Goal: Task Accomplishment & Management: Use online tool/utility

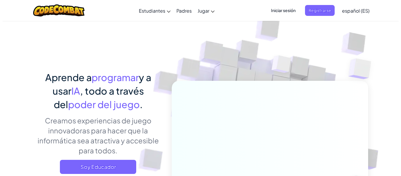
scroll to position [127, 0]
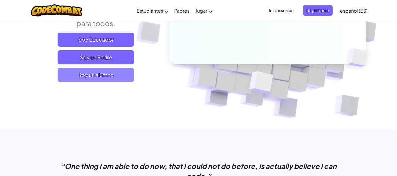
click at [80, 71] on span "Soy un alumno" at bounding box center [96, 75] width 76 height 14
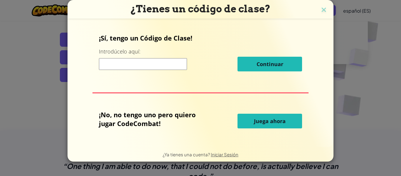
click at [267, 120] on span "Juega ahora" at bounding box center [270, 121] width 32 height 7
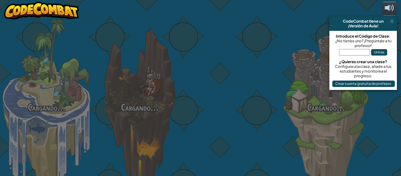
select select "es-ES"
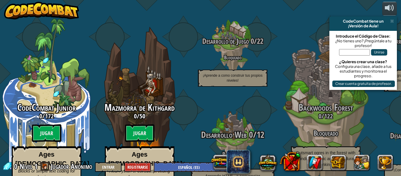
click at [215, 112] on div at bounding box center [233, 141] width 56 height 112
click at [227, 112] on div at bounding box center [233, 141] width 56 height 112
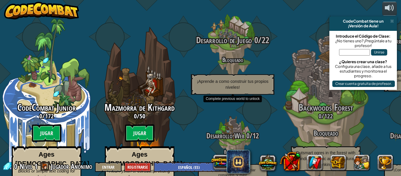
click at [230, 38] on div "Desarrollo de Juego 0 / 22 Bloqueado ¡Aprende a como construir tus propios nive…" at bounding box center [233, 64] width 112 height 59
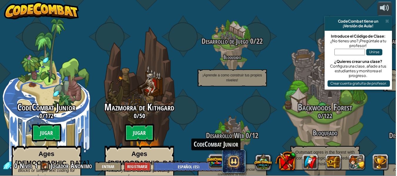
click at [222, 167] on button at bounding box center [216, 162] width 18 height 18
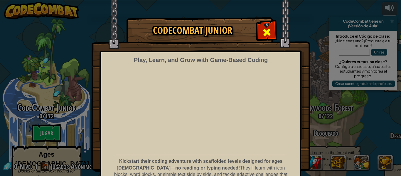
click at [268, 29] on span at bounding box center [266, 32] width 9 height 9
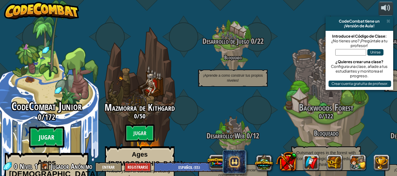
click at [49, 127] on btn "Jugar" at bounding box center [46, 137] width 35 height 21
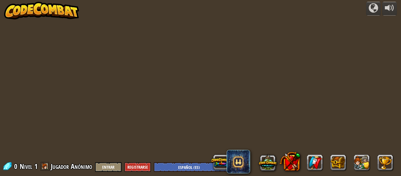
select select "es-ES"
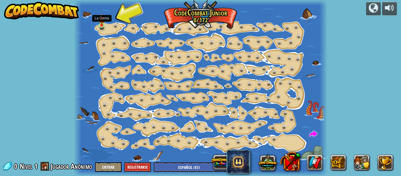
click at [101, 26] on img at bounding box center [102, 19] width 6 height 13
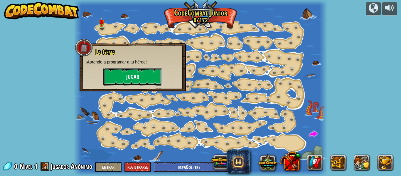
click at [121, 77] on button "Jugar" at bounding box center [132, 77] width 59 height 18
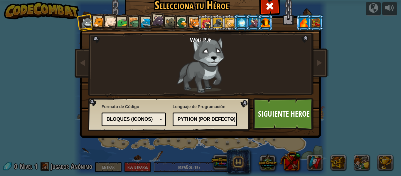
click at [98, 24] on div at bounding box center [98, 22] width 11 height 11
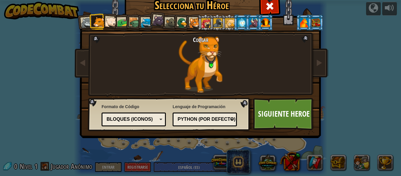
click at [106, 20] on div at bounding box center [111, 22] width 12 height 12
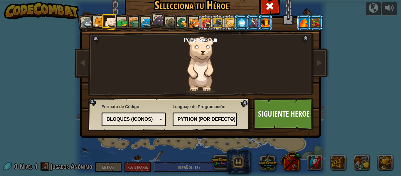
click at [119, 16] on li at bounding box center [121, 22] width 16 height 16
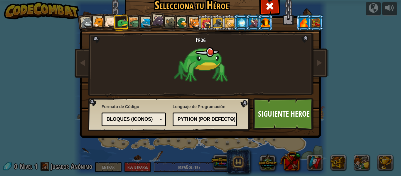
click at [131, 21] on div at bounding box center [134, 22] width 11 height 11
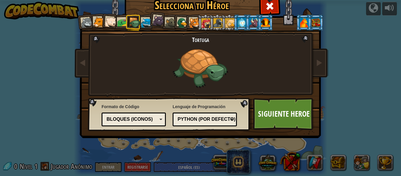
click at [144, 21] on div at bounding box center [146, 23] width 11 height 11
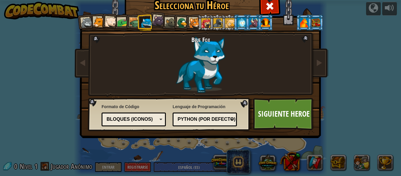
click at [173, 19] on li at bounding box center [181, 22] width 17 height 17
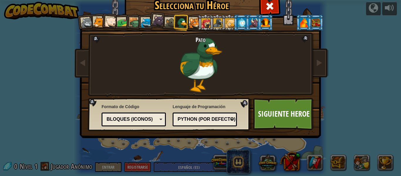
click at [169, 22] on div at bounding box center [170, 23] width 11 height 11
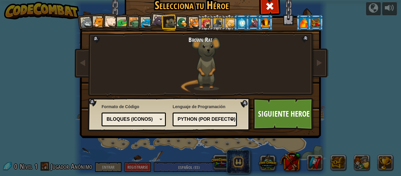
click at [198, 26] on li at bounding box center [206, 22] width 16 height 16
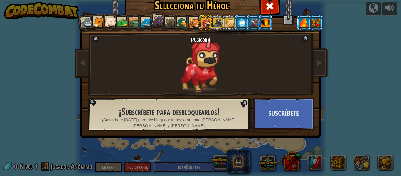
click at [159, 17] on div at bounding box center [159, 21] width 12 height 12
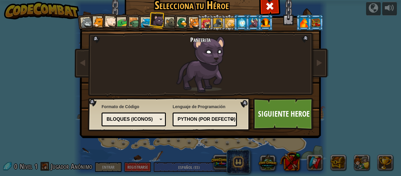
click at [206, 20] on div at bounding box center [206, 22] width 9 height 9
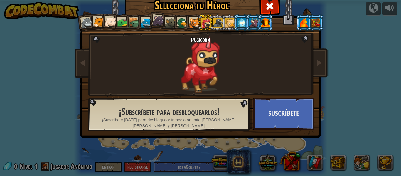
click at [222, 23] on li at bounding box center [230, 22] width 16 height 16
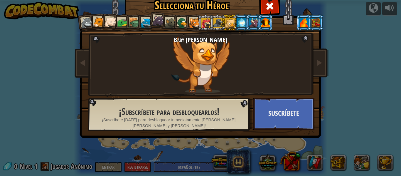
click at [218, 23] on div at bounding box center [218, 22] width 9 height 9
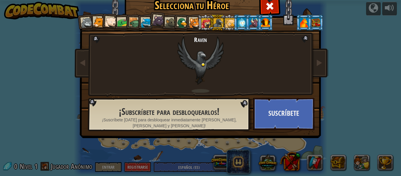
click at [242, 24] on div at bounding box center [241, 22] width 9 height 9
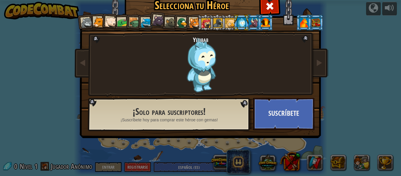
click at [249, 24] on div at bounding box center [253, 22] width 9 height 9
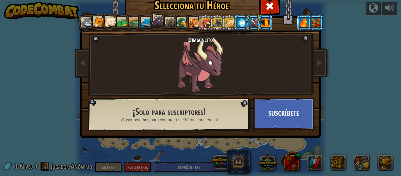
click at [262, 24] on div at bounding box center [265, 22] width 9 height 9
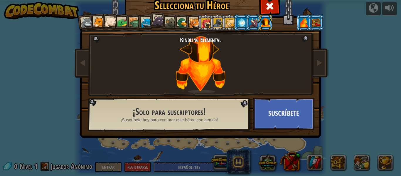
click at [304, 21] on div at bounding box center [304, 22] width 9 height 9
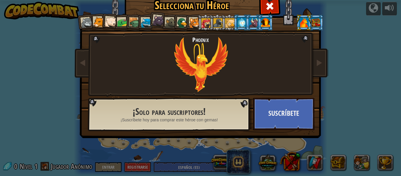
click at [317, 18] on div at bounding box center [316, 22] width 9 height 9
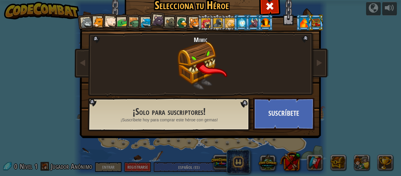
click at [98, 21] on div at bounding box center [98, 22] width 11 height 11
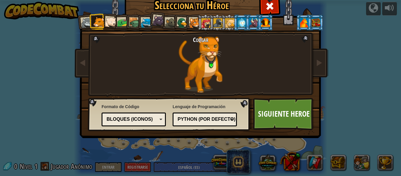
click at [160, 18] on div at bounding box center [159, 21] width 12 height 12
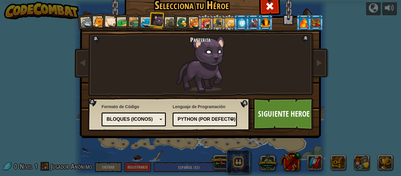
click at [96, 21] on div at bounding box center [98, 22] width 11 height 11
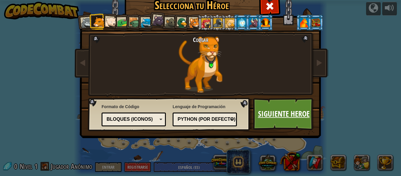
click at [282, 120] on link "Siguiente Heroe" at bounding box center [283, 114] width 61 height 32
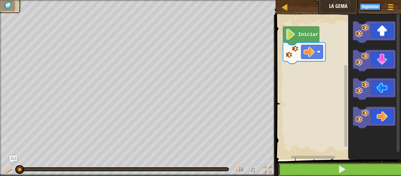
click at [297, 166] on button at bounding box center [342, 170] width 127 height 14
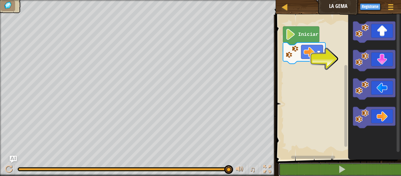
click at [258, 143] on div "♫ Cougar" at bounding box center [200, 88] width 401 height 176
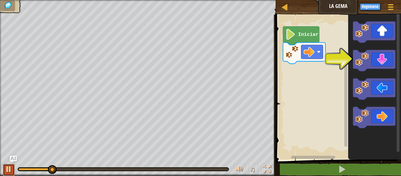
click at [6, 166] on button at bounding box center [9, 170] width 12 height 12
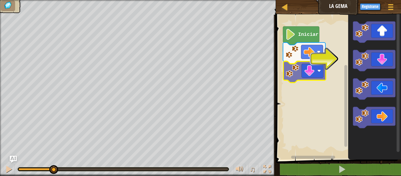
click at [299, 73] on div "Iniciar" at bounding box center [337, 86] width 127 height 148
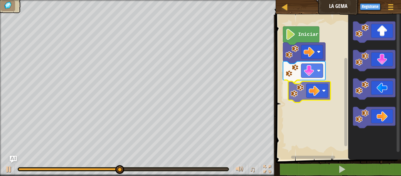
click at [304, 97] on div "Iniciar" at bounding box center [337, 86] width 127 height 148
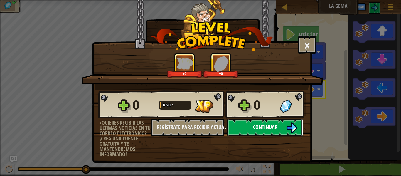
click at [258, 126] on span "Continuar" at bounding box center [265, 126] width 24 height 7
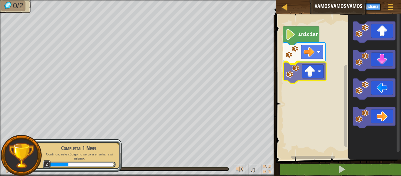
click at [292, 74] on div "Iniciar" at bounding box center [337, 86] width 127 height 148
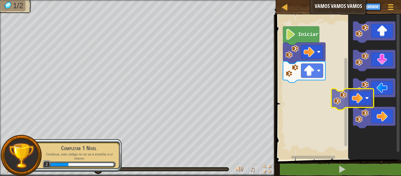
click at [313, 72] on div "Iniciar" at bounding box center [337, 86] width 127 height 148
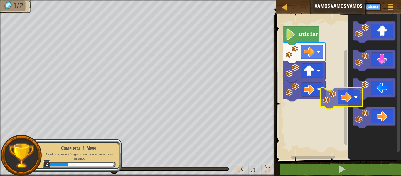
click at [327, 103] on div "Iniciar" at bounding box center [337, 86] width 127 height 148
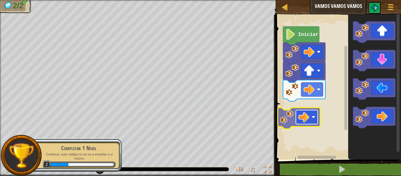
click at [316, 113] on rect "Espacio de trabajo de Blockly" at bounding box center [307, 117] width 22 height 14
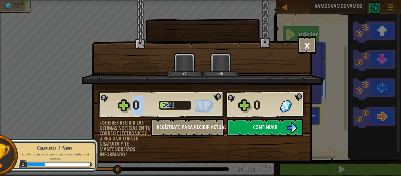
click at [295, 112] on div "0 Nivel 2 0" at bounding box center [202, 105] width 208 height 28
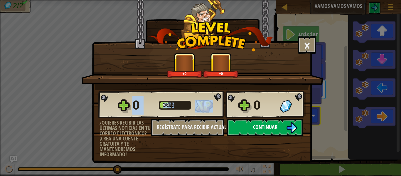
click at [276, 131] on button "Continuar" at bounding box center [265, 128] width 76 height 18
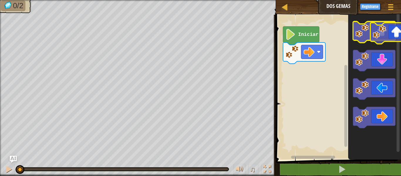
click at [375, 32] on g "Espacio de trabajo de Blockly" at bounding box center [374, 31] width 42 height 21
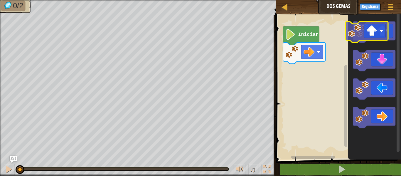
click at [368, 32] on g "Espacio de trabajo de Blockly" at bounding box center [374, 31] width 42 height 21
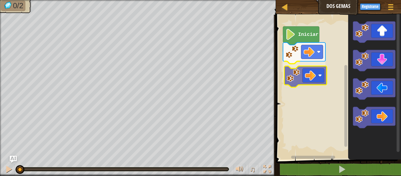
click at [296, 84] on div "Iniciar" at bounding box center [337, 86] width 127 height 148
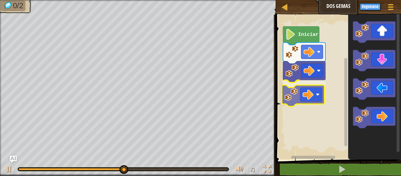
click at [291, 94] on div "Iniciar" at bounding box center [337, 86] width 127 height 148
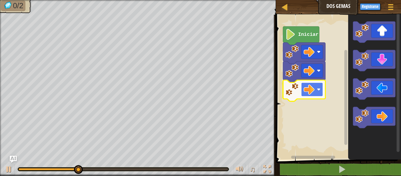
click at [313, 92] on image "Espacio de trabajo de Blockly" at bounding box center [309, 89] width 11 height 11
click at [364, 147] on icon "Espacio de trabajo de Blockly" at bounding box center [375, 86] width 53 height 148
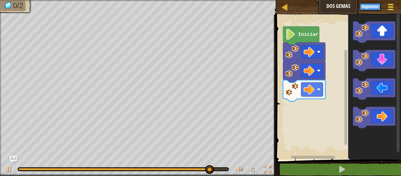
click at [389, 10] on span at bounding box center [391, 9] width 6 height 1
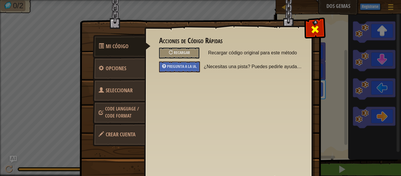
click at [309, 23] on div at bounding box center [315, 28] width 19 height 19
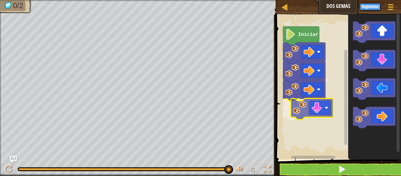
click at [298, 107] on div "Iniciar" at bounding box center [337, 86] width 127 height 148
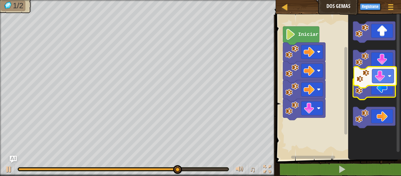
click at [368, 78] on icon "Espacio de trabajo de Blockly" at bounding box center [375, 86] width 53 height 148
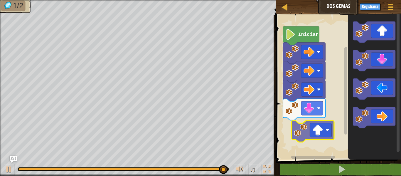
click at [308, 131] on div "Iniciar" at bounding box center [337, 86] width 127 height 148
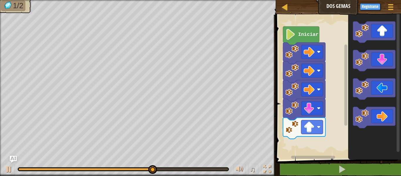
click at [296, 141] on div "Iniciar" at bounding box center [337, 86] width 127 height 148
click at [300, 158] on div "Iniciar" at bounding box center [337, 86] width 127 height 148
click at [340, 99] on div "Iniciar" at bounding box center [337, 86] width 127 height 148
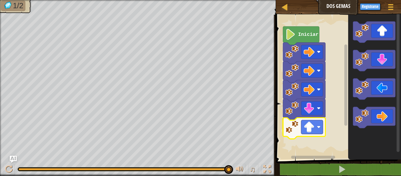
click at [306, 142] on rect "Espacio de trabajo de Blockly" at bounding box center [337, 86] width 127 height 148
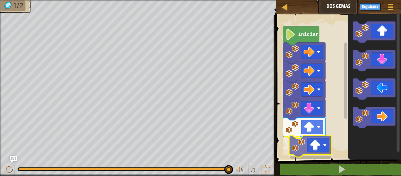
click at [301, 145] on g "Espacio de trabajo de Blockly" at bounding box center [310, 146] width 42 height 21
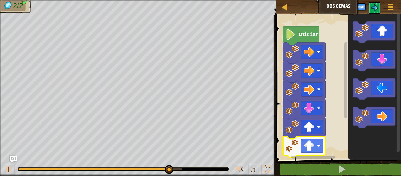
click at [331, 145] on rect "Espacio de trabajo de Blockly" at bounding box center [337, 86] width 127 height 148
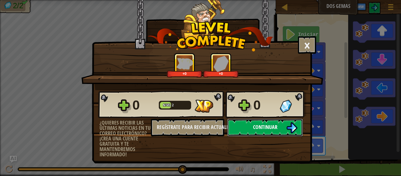
click at [287, 128] on img at bounding box center [292, 127] width 11 height 11
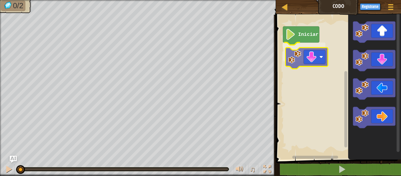
click at [297, 60] on div "Iniciar" at bounding box center [337, 86] width 127 height 148
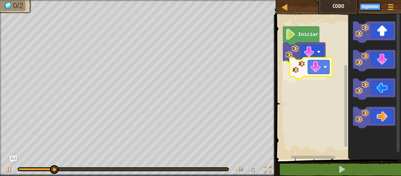
click at [299, 77] on div "Iniciar" at bounding box center [337, 86] width 127 height 148
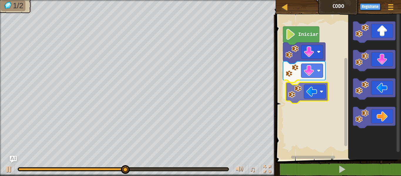
click at [298, 92] on div "Iniciar" at bounding box center [337, 86] width 127 height 148
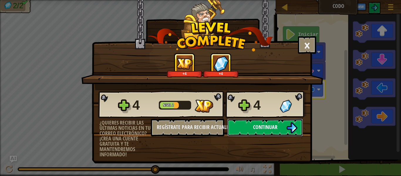
click at [274, 131] on button "Continuar" at bounding box center [265, 128] width 76 height 18
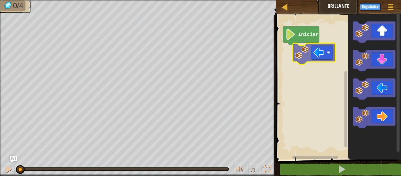
click at [306, 58] on div "Iniciar" at bounding box center [337, 86] width 127 height 148
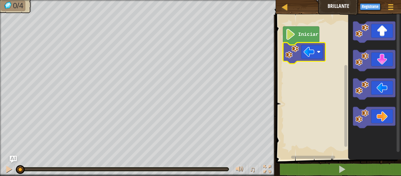
click at [300, 60] on icon "Espacio de trabajo de Blockly" at bounding box center [304, 53] width 42 height 21
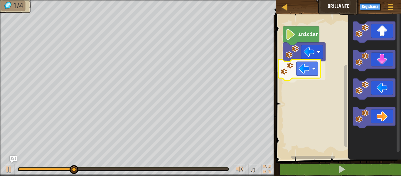
click at [299, 73] on div "Iniciar" at bounding box center [337, 86] width 127 height 148
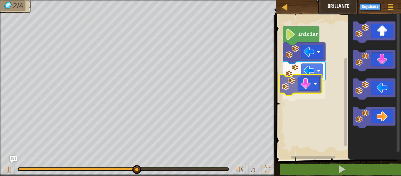
click at [300, 94] on div "Iniciar" at bounding box center [337, 86] width 127 height 148
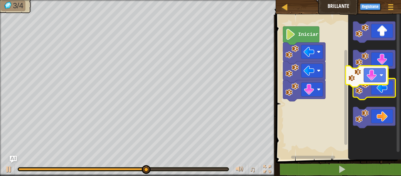
click at [371, 83] on g "Espacio de trabajo de Blockly" at bounding box center [374, 74] width 42 height 107
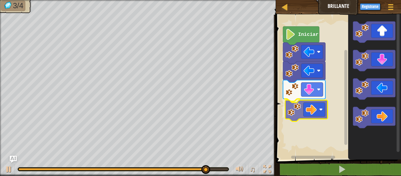
click at [301, 112] on div "Iniciar" at bounding box center [337, 86] width 127 height 148
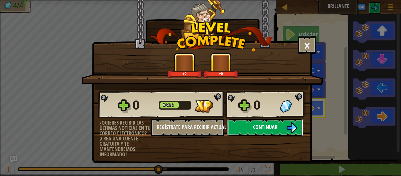
click at [262, 128] on span "Continuar" at bounding box center [265, 126] width 24 height 7
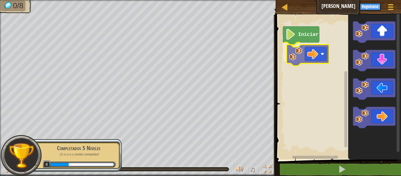
click at [294, 57] on div "Iniciar" at bounding box center [337, 86] width 127 height 148
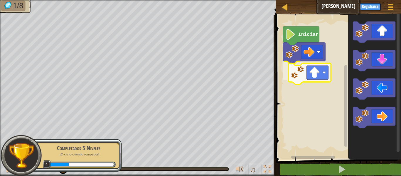
click at [296, 81] on div "Iniciar" at bounding box center [337, 86] width 127 height 148
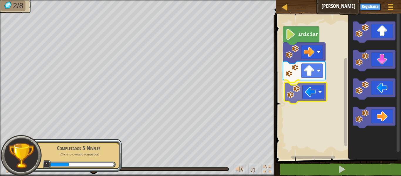
click at [291, 91] on div "Iniciar" at bounding box center [337, 86] width 127 height 148
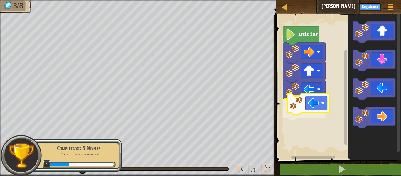
click at [300, 104] on div "Iniciar" at bounding box center [337, 86] width 127 height 148
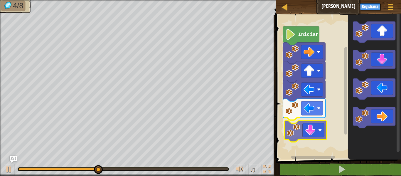
click at [288, 133] on div "Iniciar" at bounding box center [337, 86] width 127 height 148
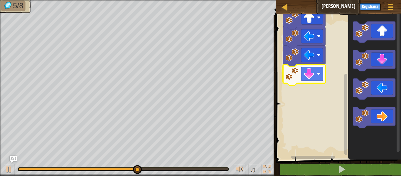
click at [344, 139] on g "Espacio de trabajo de Blockly" at bounding box center [346, 83] width 4 height 143
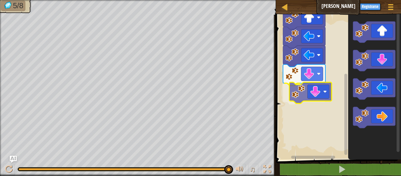
click at [306, 95] on div "Iniciar" at bounding box center [337, 86] width 127 height 148
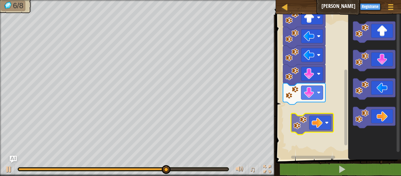
click at [293, 115] on div "Iniciar" at bounding box center [337, 86] width 127 height 148
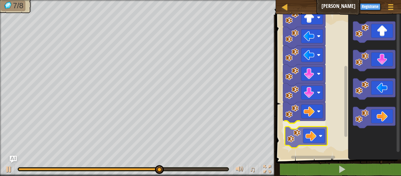
click at [297, 134] on div "Iniciar" at bounding box center [337, 86] width 127 height 148
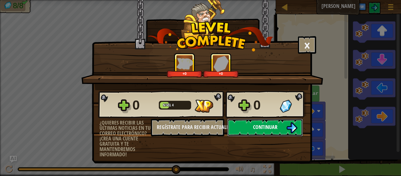
click at [245, 132] on button "Continuar" at bounding box center [265, 128] width 76 height 18
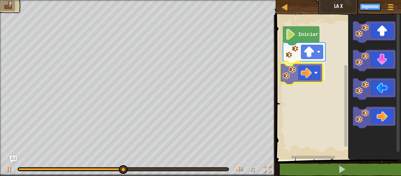
click at [292, 73] on div "Iniciar" at bounding box center [337, 86] width 127 height 148
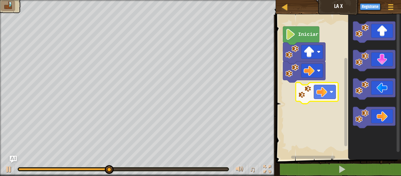
click at [291, 96] on div "Iniciar" at bounding box center [337, 86] width 127 height 148
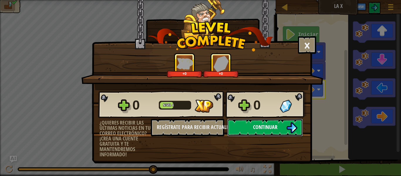
click at [242, 123] on button "Continuar" at bounding box center [265, 128] width 76 height 18
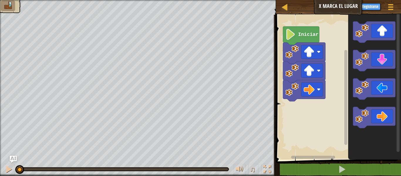
click at [9, 9] on img at bounding box center [8, 5] width 10 height 8
click at [12, 163] on div "♫" at bounding box center [138, 168] width 276 height 18
